Goal: Information Seeking & Learning: Learn about a topic

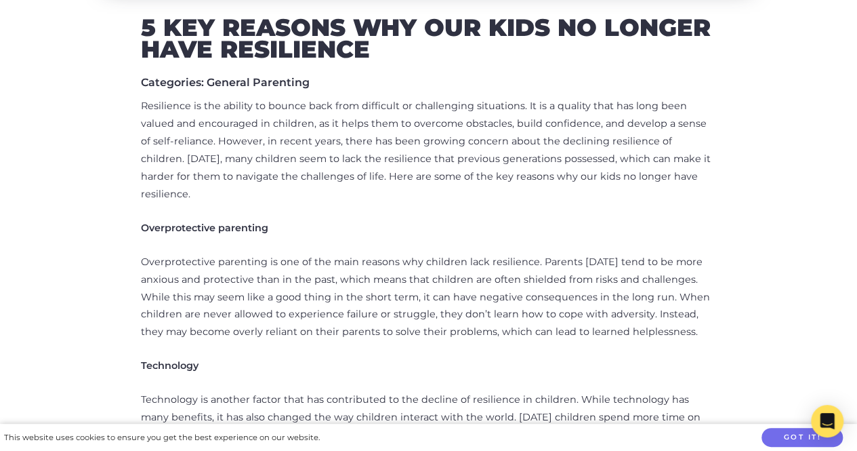
scroll to position [610, 0]
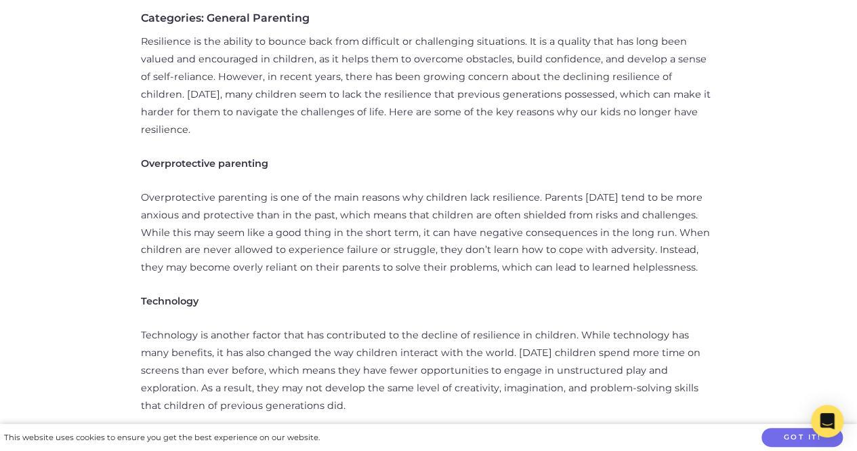
click at [214, 157] on strong "Overprotective parenting" at bounding box center [204, 163] width 127 height 12
copy div "Overprotective parenting"
click at [194, 293] on p "Technology" at bounding box center [429, 302] width 576 height 18
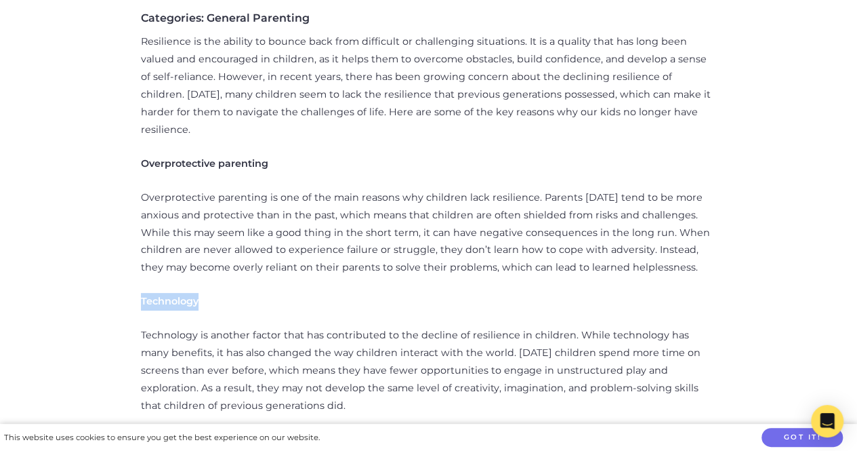
click at [194, 293] on p "Technology" at bounding box center [429, 302] width 576 height 18
copy strong "Technology"
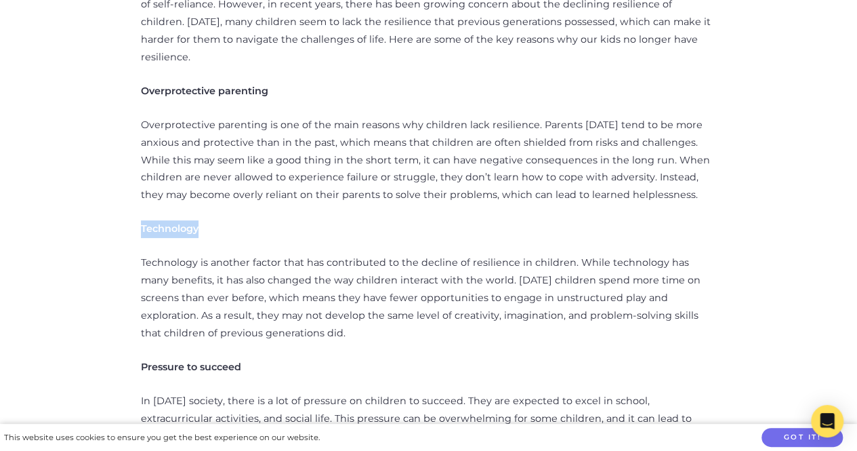
scroll to position [813, 0]
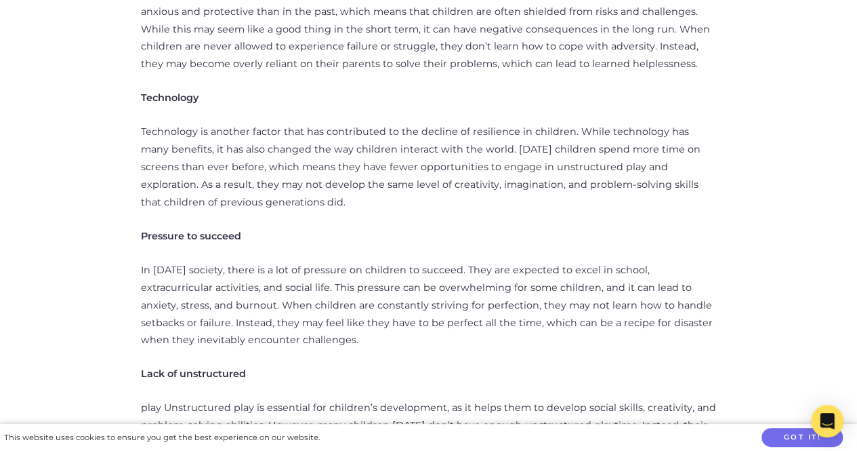
click at [213, 230] on strong "Pressure to succeed" at bounding box center [191, 236] width 100 height 12
click at [214, 230] on strong "Pressure to succeed" at bounding box center [191, 236] width 100 height 12
click at [217, 230] on strong "Pressure to succeed" at bounding box center [191, 236] width 100 height 12
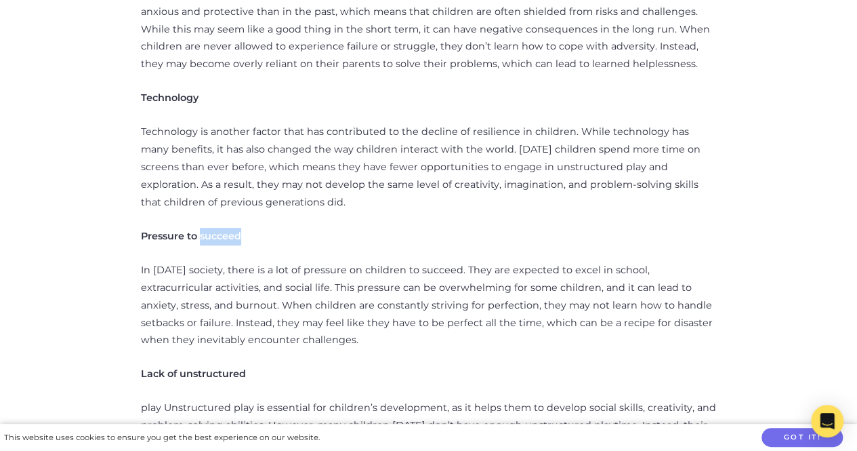
click at [220, 230] on strong "Pressure to succeed" at bounding box center [191, 236] width 100 height 12
copy div "Pressure to succeed"
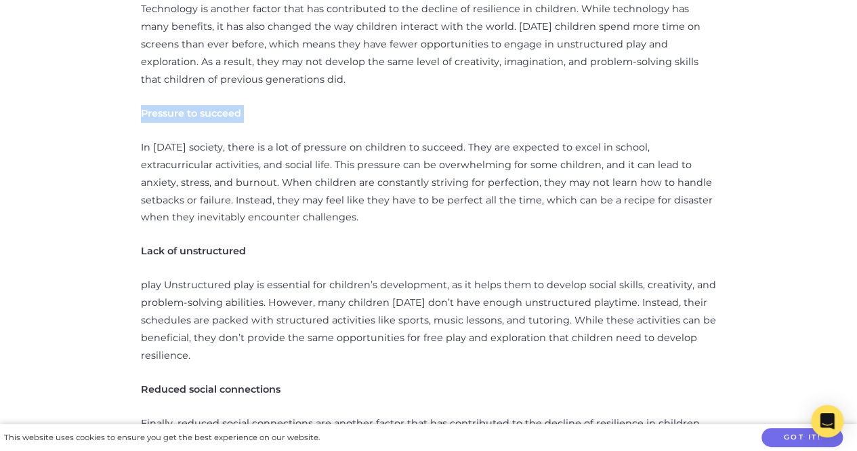
scroll to position [949, 0]
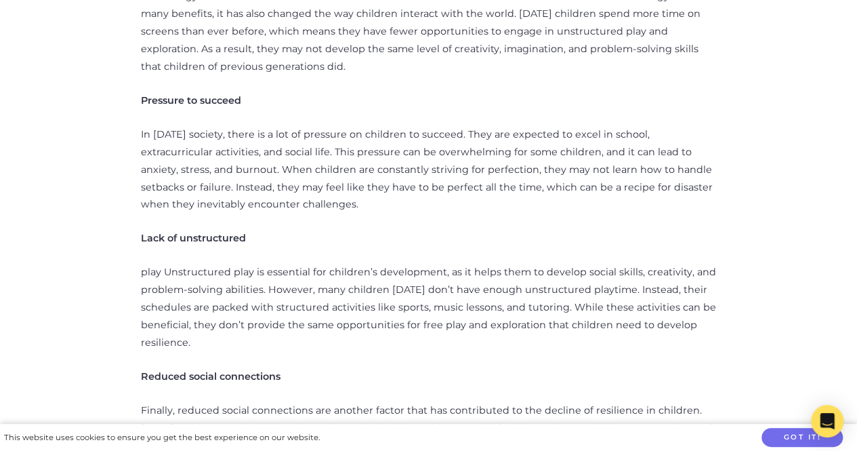
click at [207, 232] on strong "Lack of unstructured" at bounding box center [193, 238] width 105 height 12
copy div "Lack of unstructured"
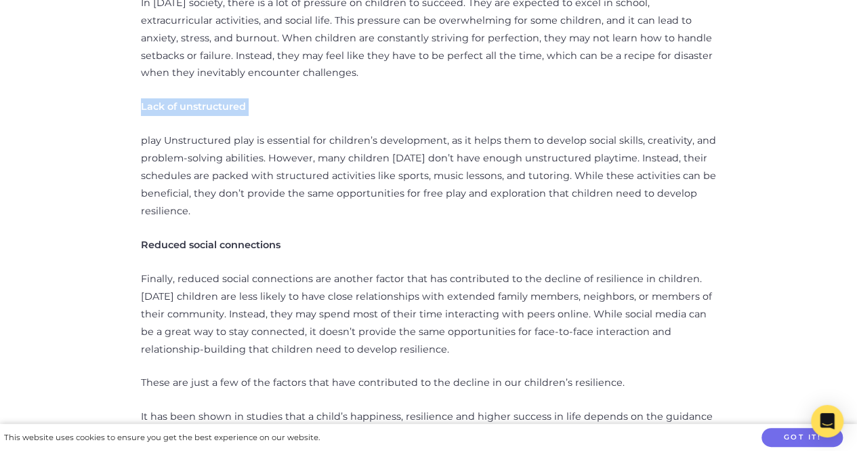
scroll to position [1085, 0]
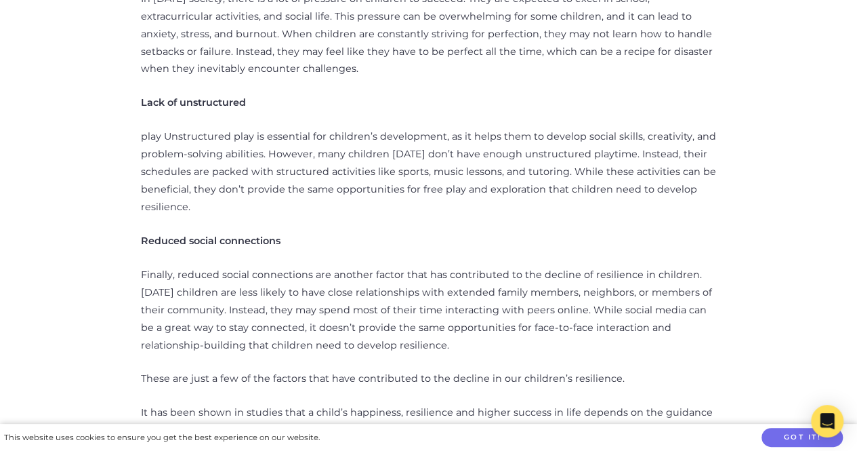
click at [217, 235] on strong "Reduced social connections" at bounding box center [211, 241] width 140 height 12
click at [218, 235] on strong "Reduced social connections" at bounding box center [211, 241] width 140 height 12
copy div "Reduced social connections"
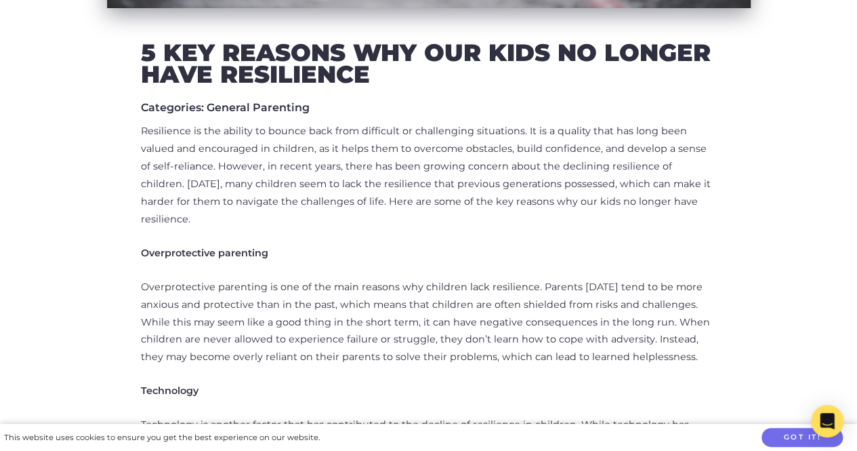
scroll to position [542, 0]
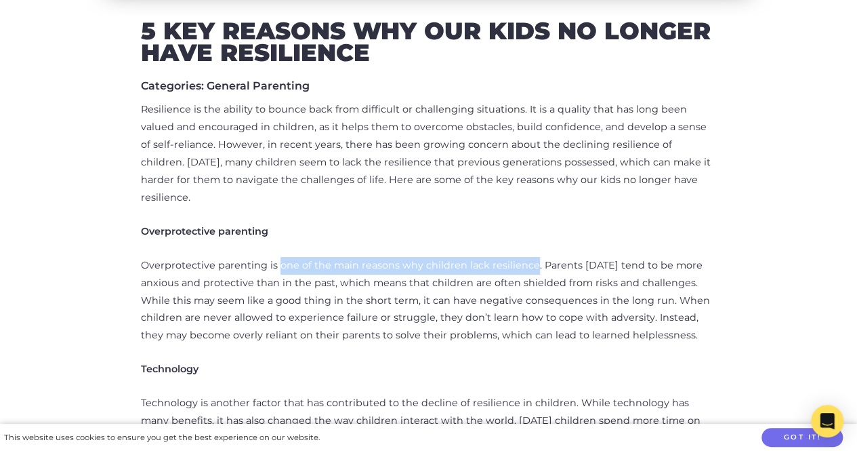
drag, startPoint x: 279, startPoint y: 247, endPoint x: 531, endPoint y: 241, distance: 251.6
click at [531, 257] on p "Overprotective parenting is one of the main reasons why children lack resilienc…" at bounding box center [429, 301] width 576 height 88
copy p "one of the main reasons why children lack resilience"
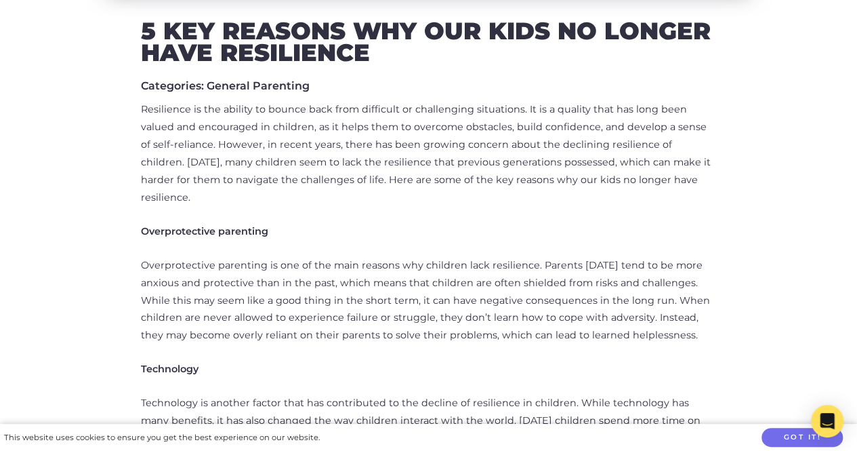
click at [586, 361] on p "Technology" at bounding box center [429, 370] width 576 height 18
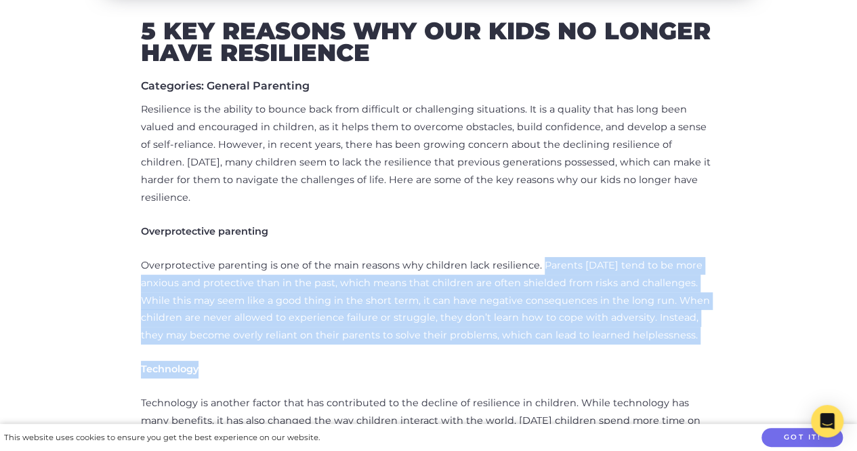
drag, startPoint x: 536, startPoint y: 246, endPoint x: 700, endPoint y: 330, distance: 183.7
click at [675, 296] on p "Overprotective parenting is one of the main reasons why children lack resilienc…" at bounding box center [429, 301] width 576 height 88
click at [577, 270] on p "Overprotective parenting is one of the main reasons why children lack resilienc…" at bounding box center [429, 301] width 576 height 88
drag, startPoint x: 533, startPoint y: 249, endPoint x: 668, endPoint y: 321, distance: 153.4
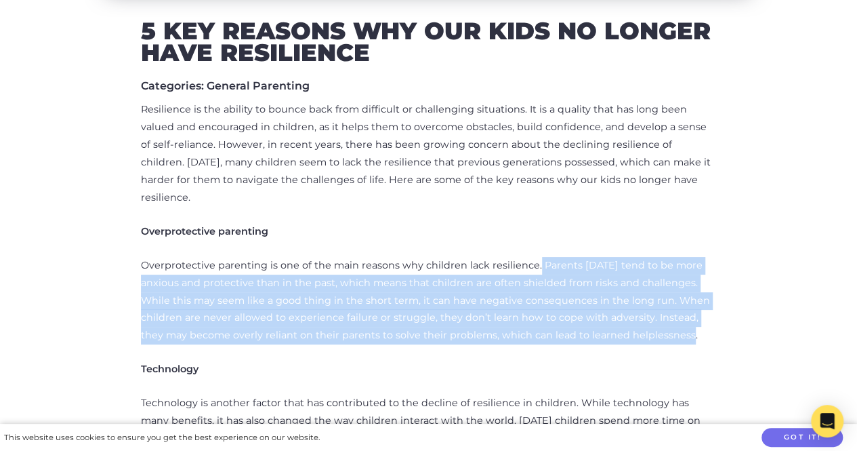
click at [668, 321] on p "Overprotective parenting is one of the main reasons why children lack resilienc…" at bounding box center [429, 301] width 576 height 88
copy p "Parents [DATE] tend to be more anxious and protective than in the past, which m…"
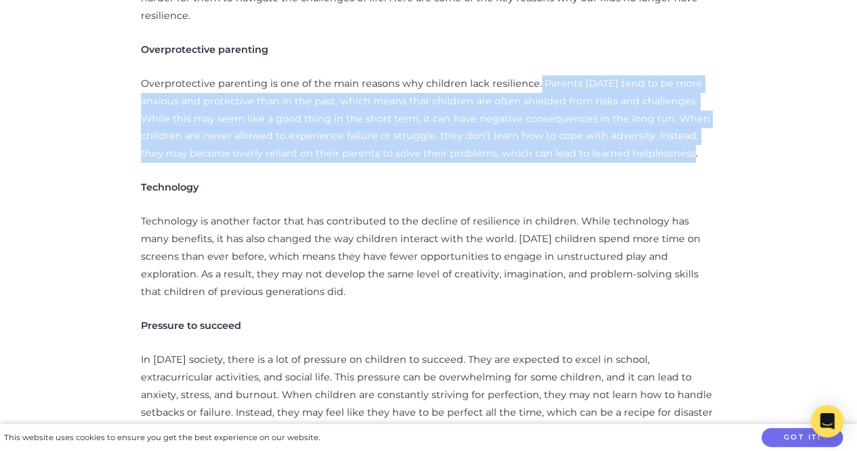
scroll to position [746, 0]
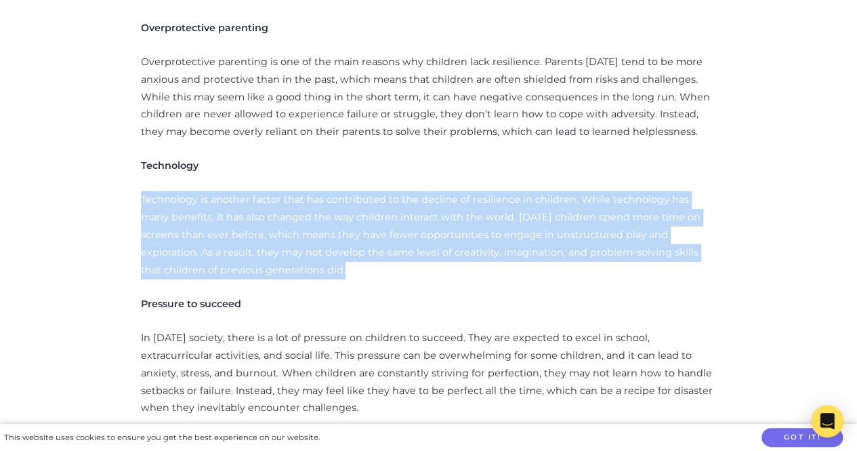
drag, startPoint x: 175, startPoint y: 193, endPoint x: 260, endPoint y: 226, distance: 91.6
copy div "Technology is another factor that has contributed to the decline of resilience …"
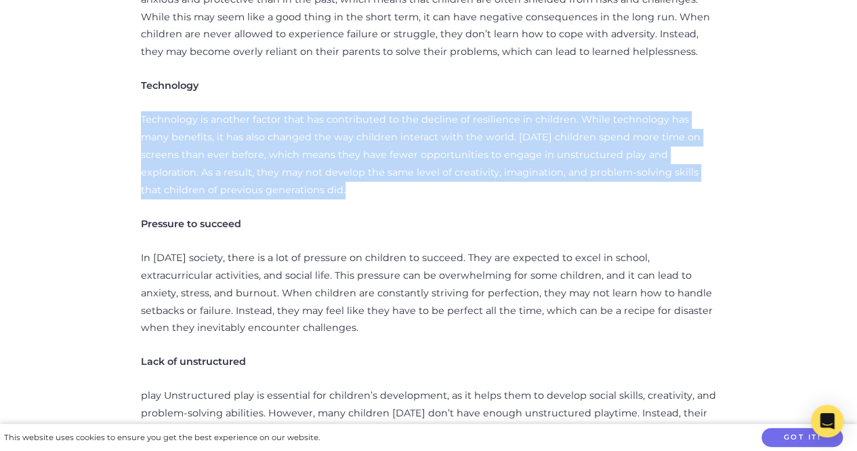
scroll to position [881, 0]
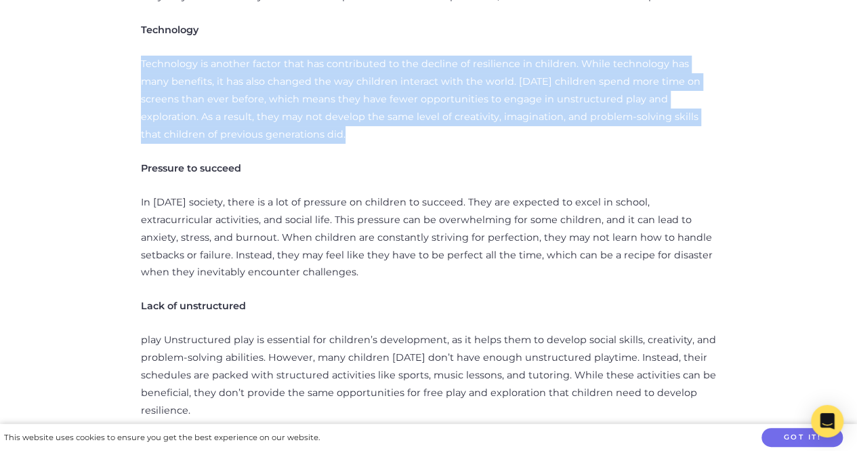
drag, startPoint x: 135, startPoint y: 176, endPoint x: 260, endPoint y: 249, distance: 144.9
copy p "In [DATE] society, there is a lot of pressure on children to succeed. They are …"
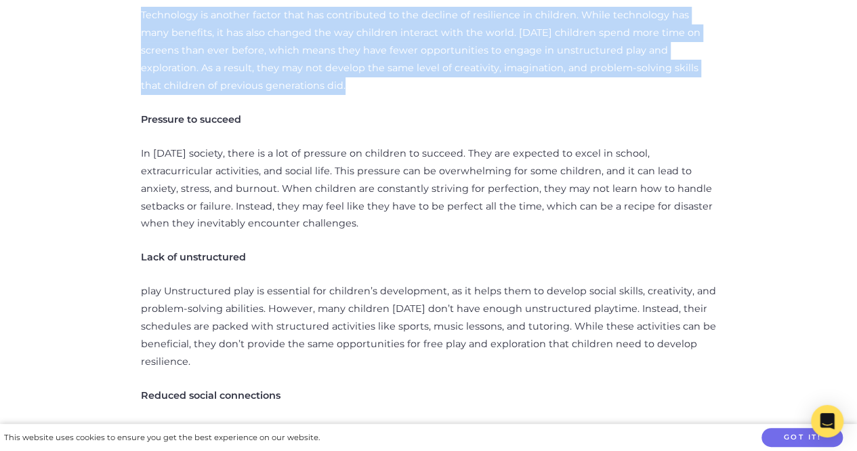
scroll to position [1085, 0]
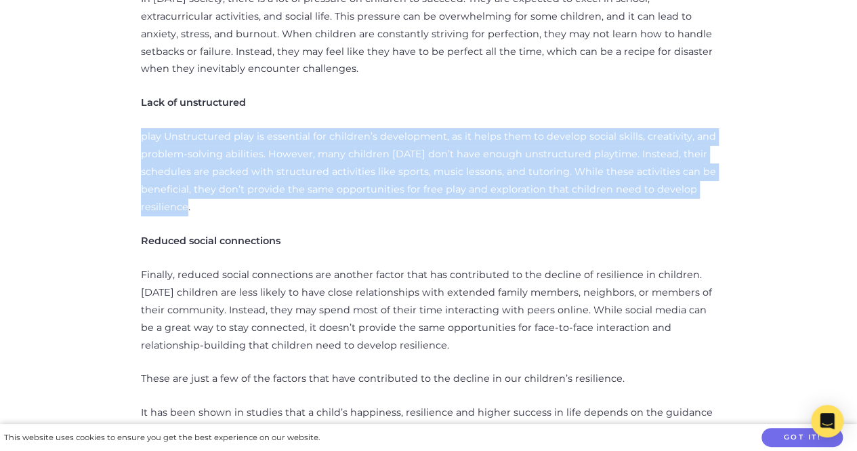
drag, startPoint x: 127, startPoint y: 113, endPoint x: 234, endPoint y: 186, distance: 129.2
click at [234, 186] on div "5 Key Reasons Why our Kids No Longer Have Resilience Categories: General Parent…" at bounding box center [429, 420] width 773 height 1885
copy p "play Unstructured play is essential for children’s development, as it helps the…"
drag, startPoint x: 187, startPoint y: 264, endPoint x: 405, endPoint y: 323, distance: 225.4
click at [405, 323] on div "5 Key Reasons Why our Kids No Longer Have Resilience Categories: General Parent…" at bounding box center [429, 420] width 773 height 1885
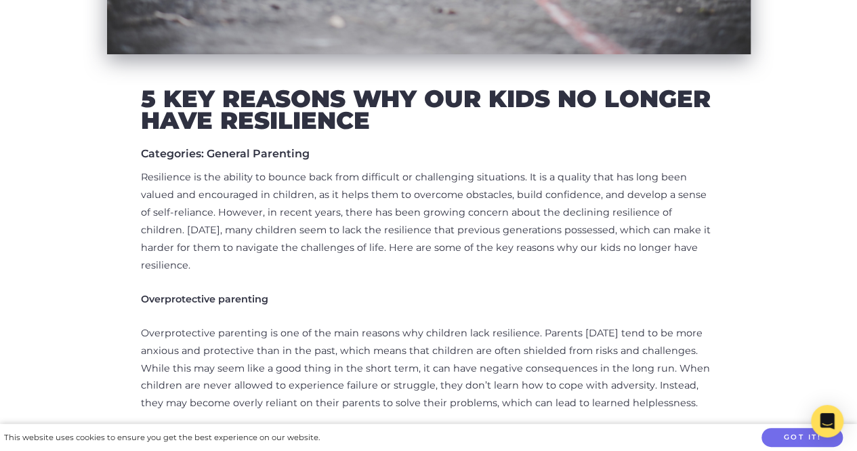
scroll to position [68, 0]
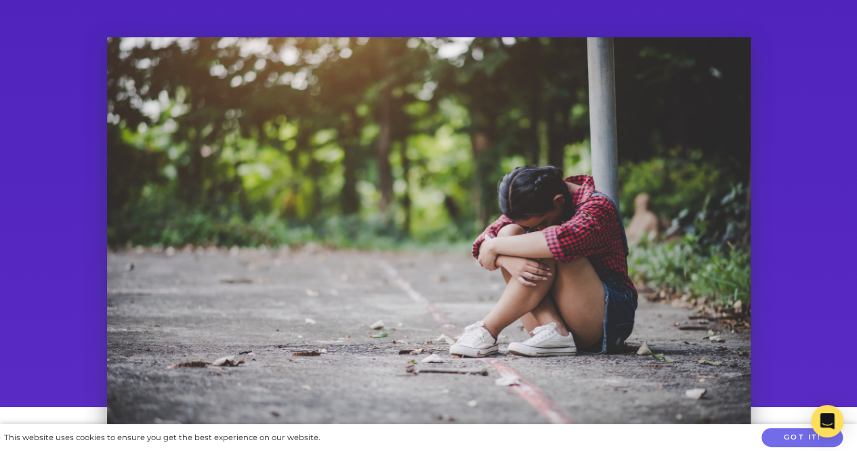
drag, startPoint x: 487, startPoint y: 296, endPoint x: 362, endPoint y: 273, distance: 127.5
drag, startPoint x: 362, startPoint y: 273, endPoint x: 369, endPoint y: 269, distance: 7.9
drag, startPoint x: 369, startPoint y: 269, endPoint x: 378, endPoint y: 308, distance: 40.4
click at [374, 308] on div at bounding box center [429, 249] width 644 height 424
drag, startPoint x: 533, startPoint y: 277, endPoint x: 531, endPoint y: 312, distance: 34.6
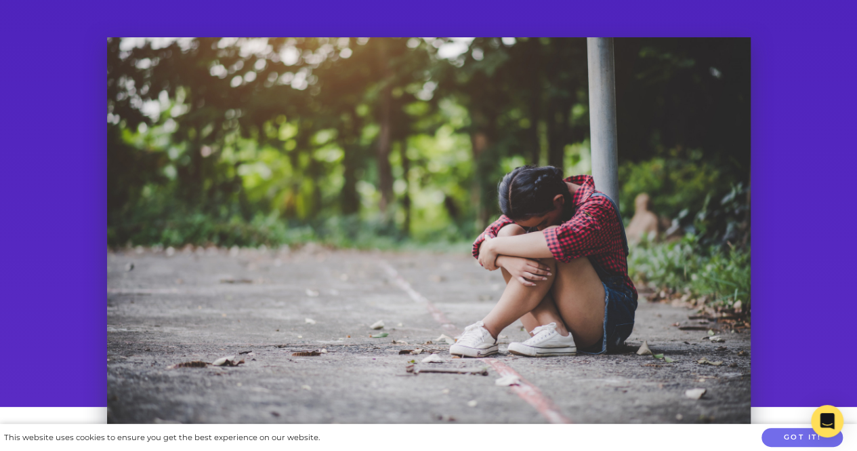
click at [533, 312] on div at bounding box center [429, 249] width 644 height 424
drag, startPoint x: 533, startPoint y: 312, endPoint x: 498, endPoint y: 336, distance: 43.1
click at [498, 336] on div at bounding box center [429, 249] width 644 height 424
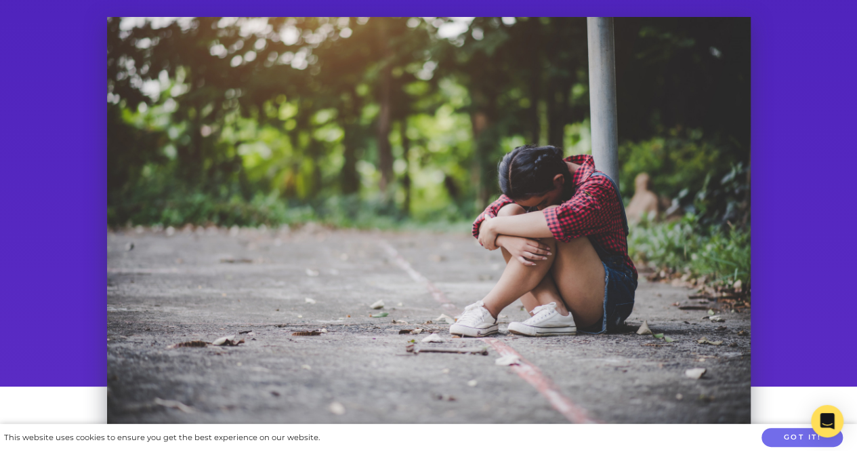
scroll to position [0, 0]
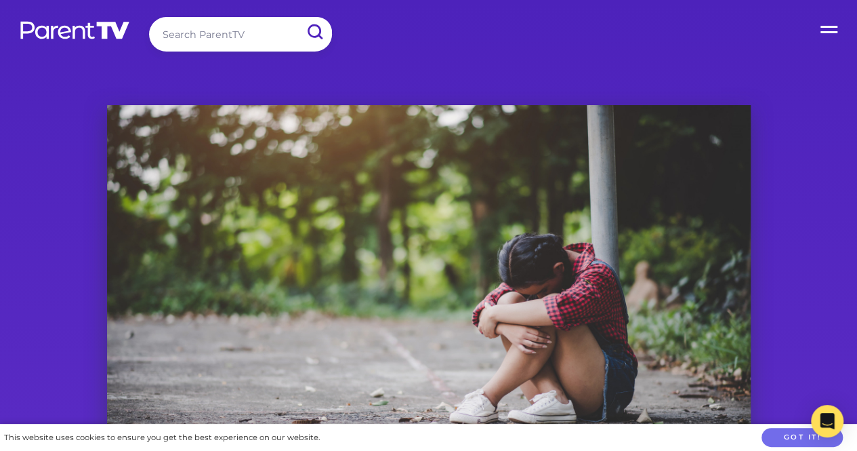
click at [828, 30] on label "Open Menu" at bounding box center [830, 27] width 54 height 54
click at [0, 0] on input "Open Menu" at bounding box center [0, 0] width 0 height 0
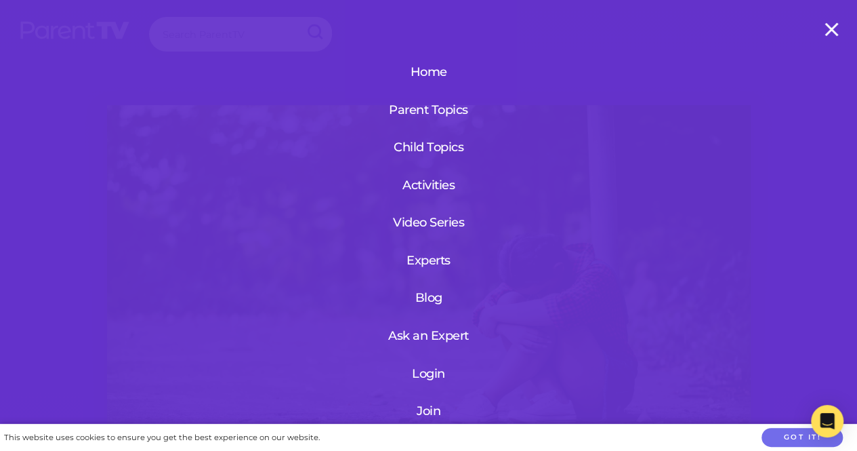
click at [830, 29] on label "Open Menu" at bounding box center [830, 27] width 54 height 54
click at [0, 0] on input "Open Menu" at bounding box center [0, 0] width 0 height 0
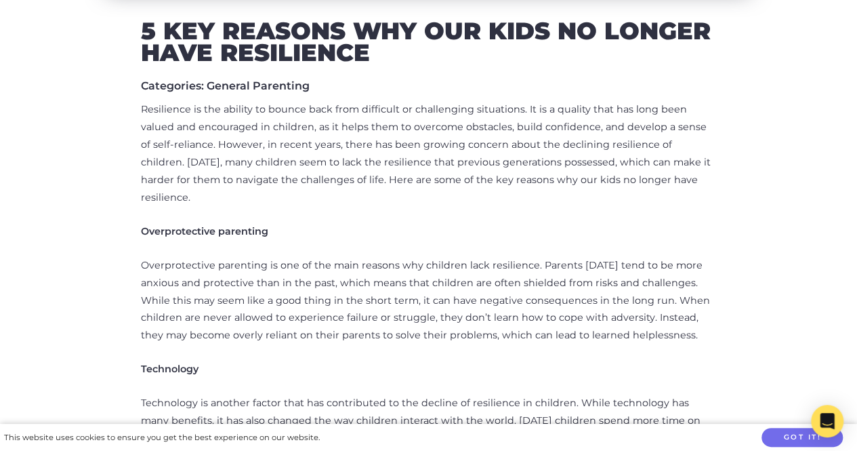
scroll to position [407, 0]
